Goal: Obtain resource: Download file/media

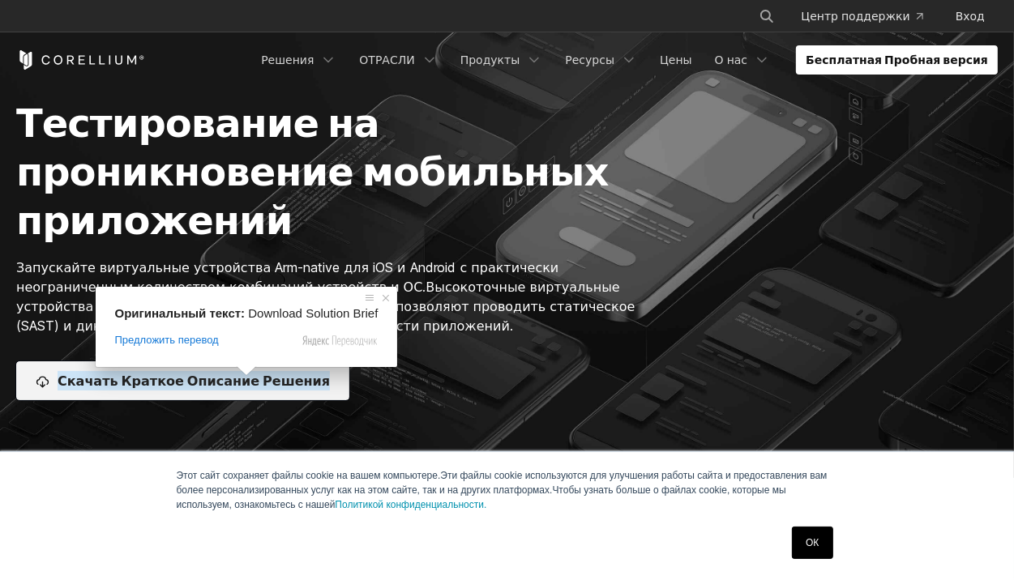
drag, startPoint x: 0, startPoint y: 0, endPoint x: 244, endPoint y: 388, distance: 458.3
click at [244, 388] on ya-tr-span "Скачать Краткое Описание Решения" at bounding box center [194, 380] width 272 height 19
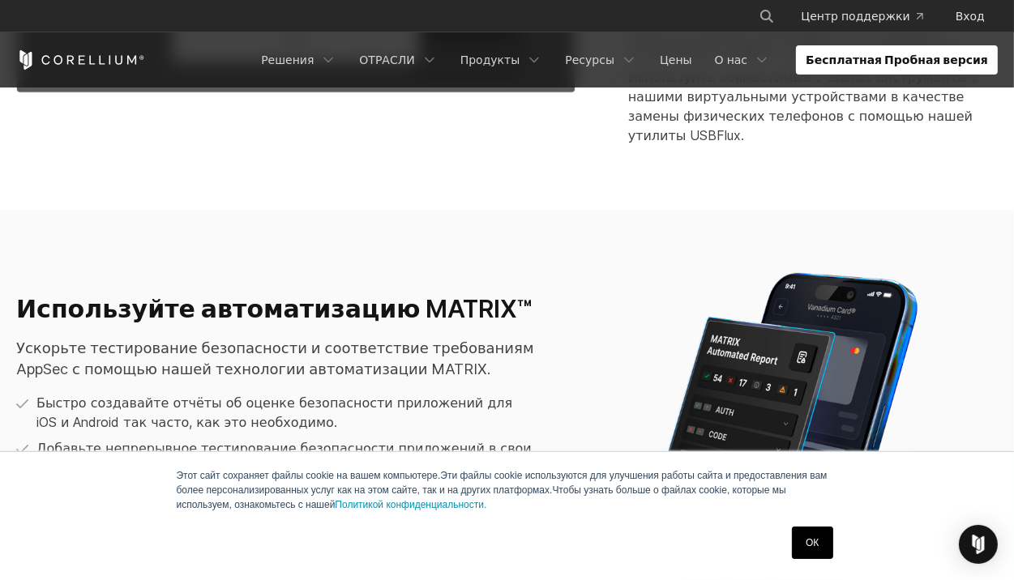
scroll to position [2179, 0]
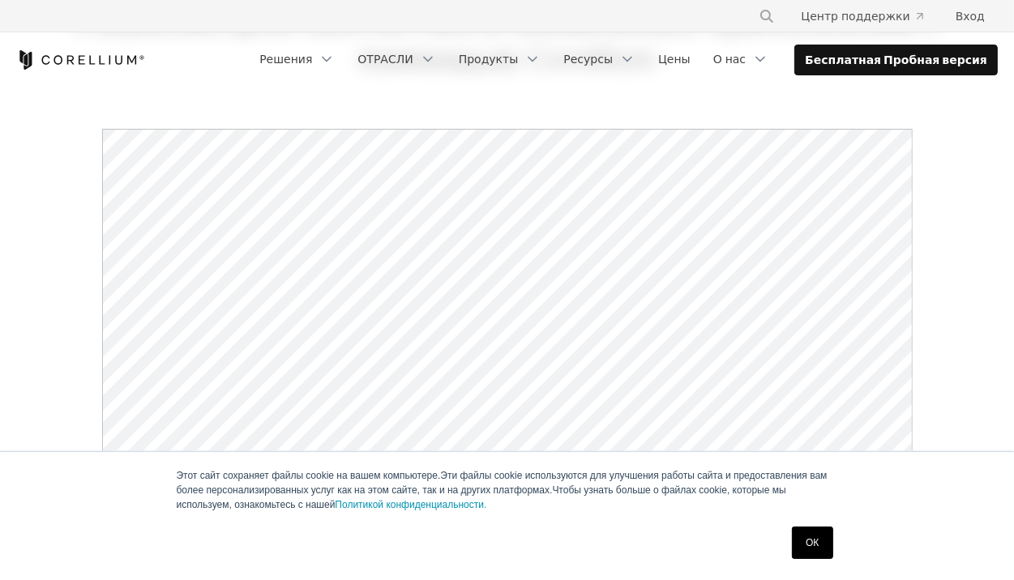
drag, startPoint x: 766, startPoint y: 553, endPoint x: 806, endPoint y: 538, distance: 43.1
click at [805, 545] on div "ОК" at bounding box center [477, 543] width 719 height 42
click at [806, 538] on ya-tr-span "ОК" at bounding box center [811, 542] width 13 height 11
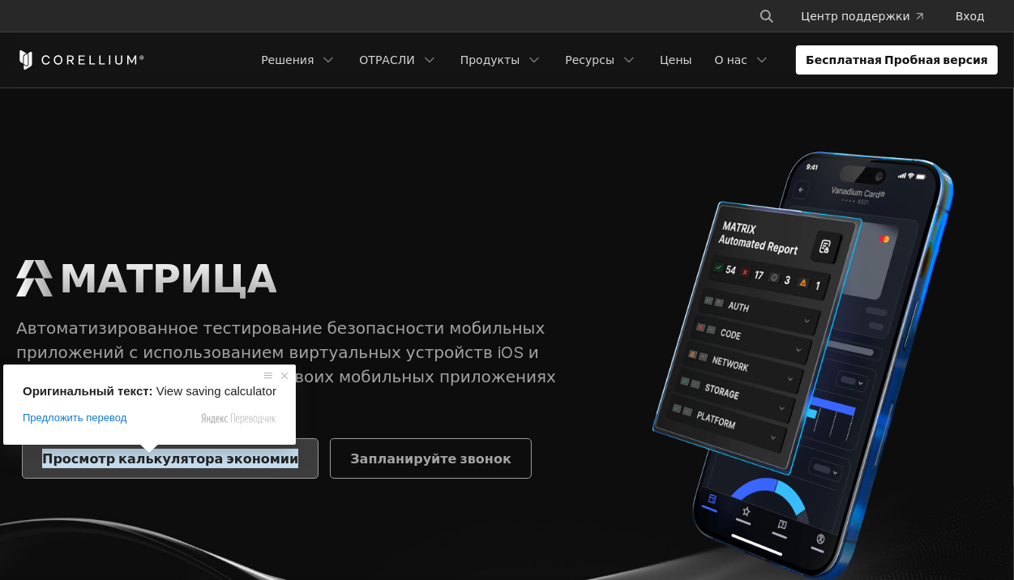
click at [122, 461] on ya-tr-span "Просмотр калькулятора экономии" at bounding box center [170, 458] width 256 height 19
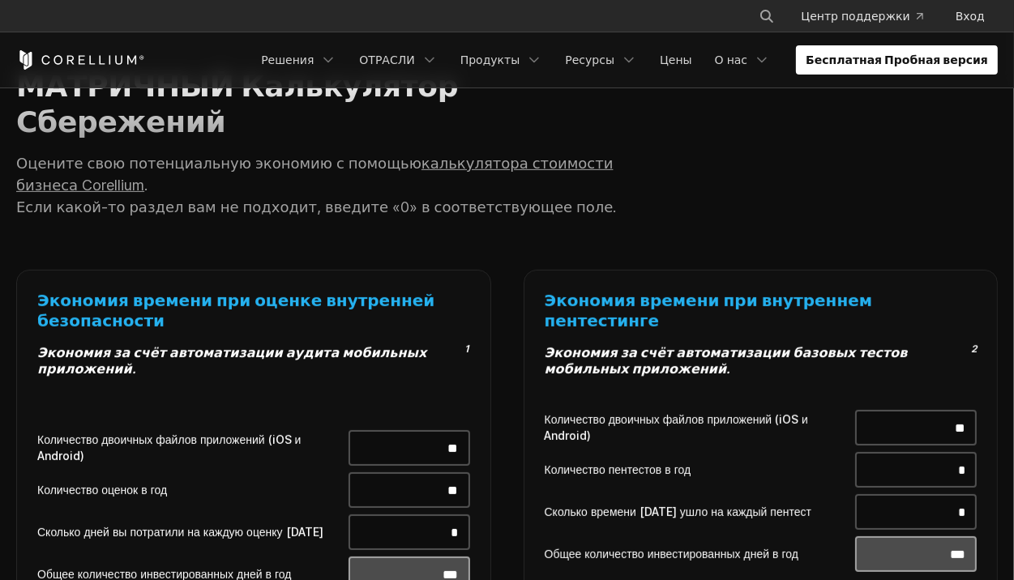
scroll to position [552, 0]
